Goal: Task Accomplishment & Management: Use online tool/utility

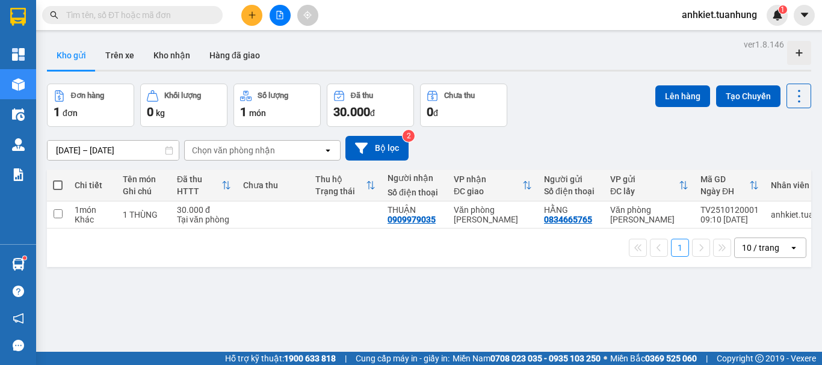
click at [59, 184] on span at bounding box center [58, 186] width 10 height 10
click at [58, 179] on input "checkbox" at bounding box center [58, 179] width 0 height 0
checkbox input "true"
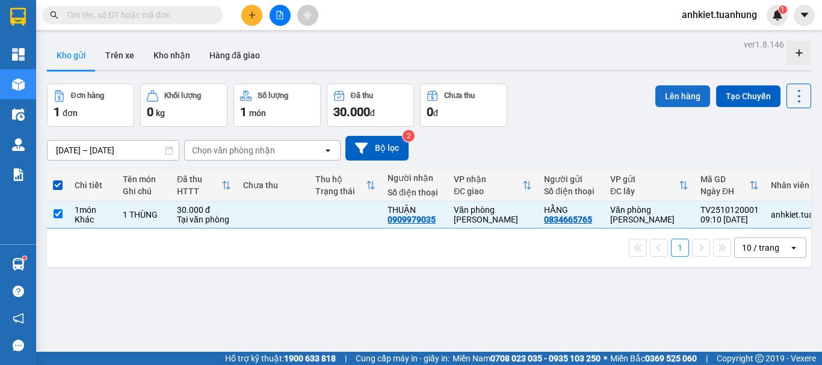
click at [660, 96] on button "Lên hàng" at bounding box center [683, 96] width 55 height 22
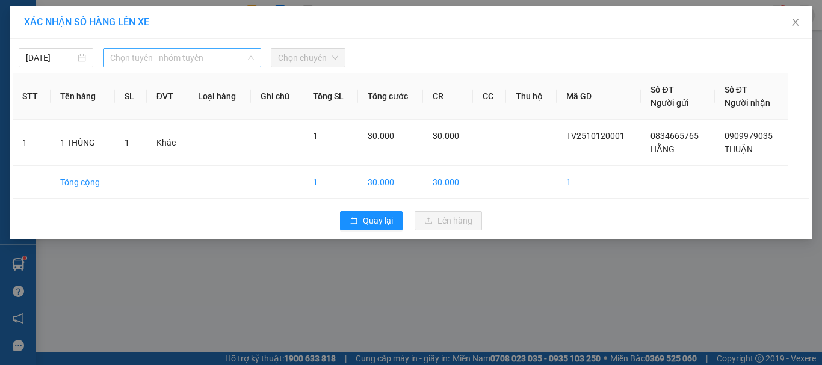
click at [146, 61] on span "Chọn tuyến - nhóm tuyến" at bounding box center [182, 58] width 144 height 18
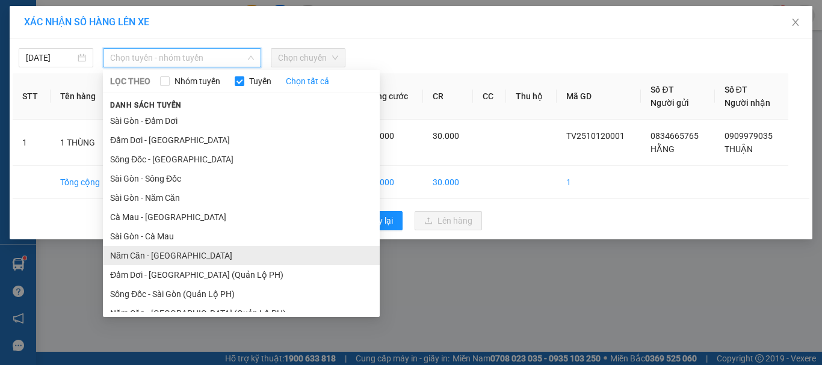
click at [148, 254] on li "Năm Căn - [GEOGRAPHIC_DATA]" at bounding box center [241, 255] width 277 height 19
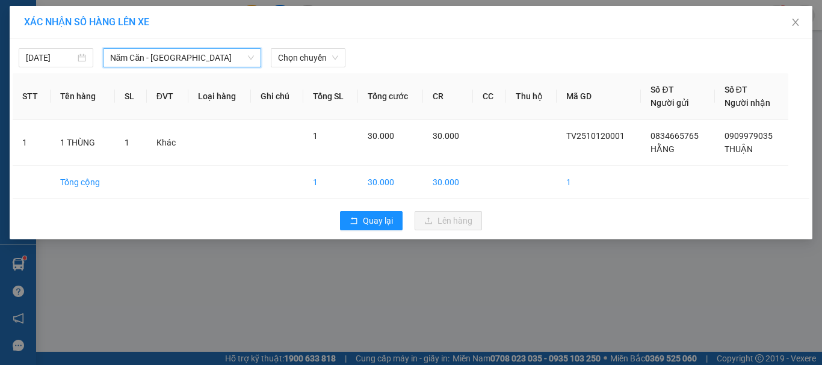
click at [320, 72] on div "[DATE] Năm Căn - [GEOGRAPHIC_DATA] Năm Căn - [GEOGRAPHIC_DATA] LỌC THEO Nhóm tu…" at bounding box center [411, 139] width 803 height 200
click at [318, 65] on span "Chọn chuyến" at bounding box center [308, 58] width 60 height 18
click at [158, 57] on span "Năm Căn - [GEOGRAPHIC_DATA]" at bounding box center [182, 58] width 144 height 18
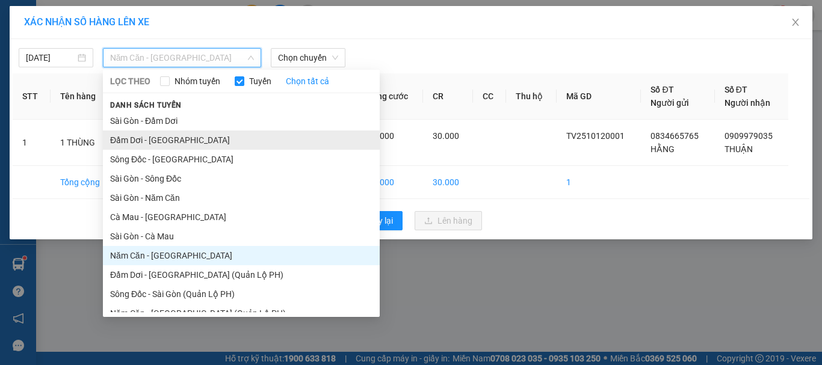
click at [169, 139] on li "Đầm Dơi - [GEOGRAPHIC_DATA]" at bounding box center [241, 140] width 277 height 19
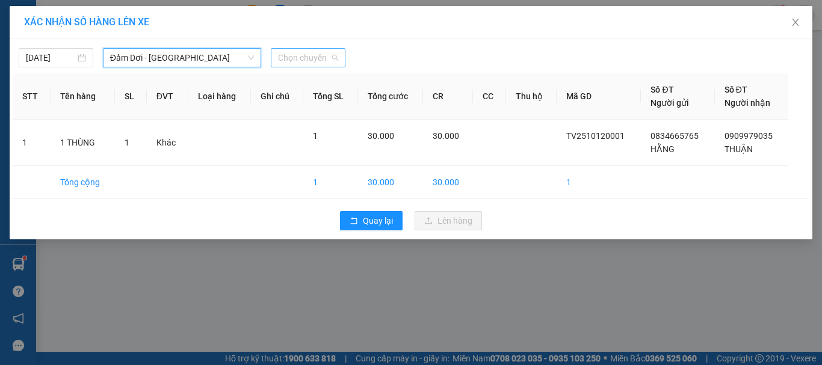
click at [315, 64] on span "Chọn chuyến" at bounding box center [308, 58] width 60 height 18
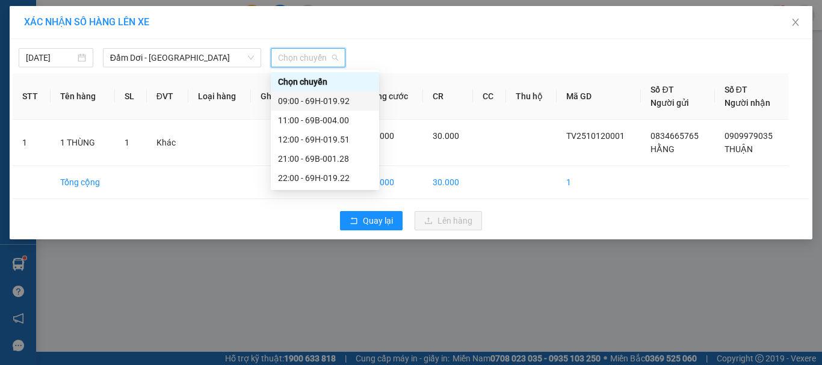
click at [333, 102] on div "09:00 - 69H-019.92" at bounding box center [325, 101] width 94 height 13
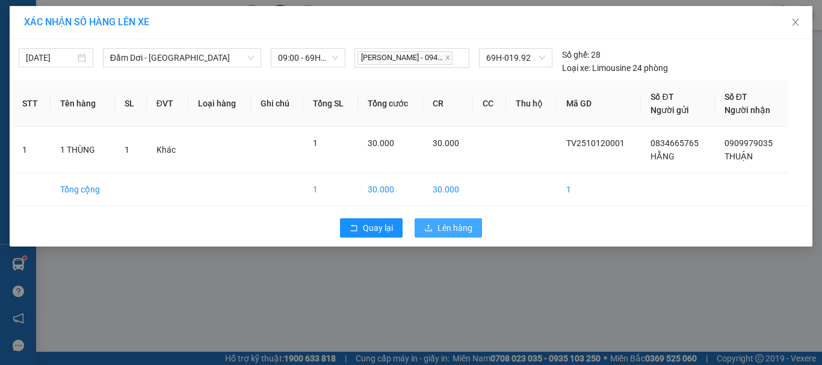
click at [447, 229] on span "Lên hàng" at bounding box center [455, 228] width 35 height 13
